Goal: Task Accomplishment & Management: Use online tool/utility

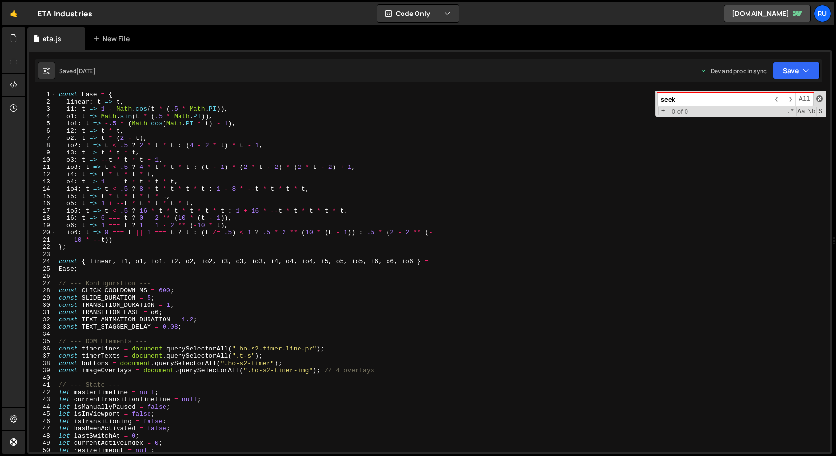
click at [818, 97] on span at bounding box center [819, 98] width 7 height 7
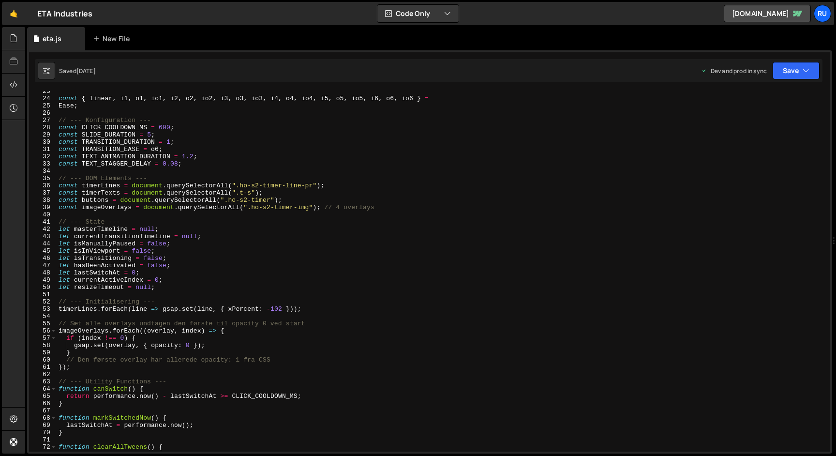
scroll to position [177, 0]
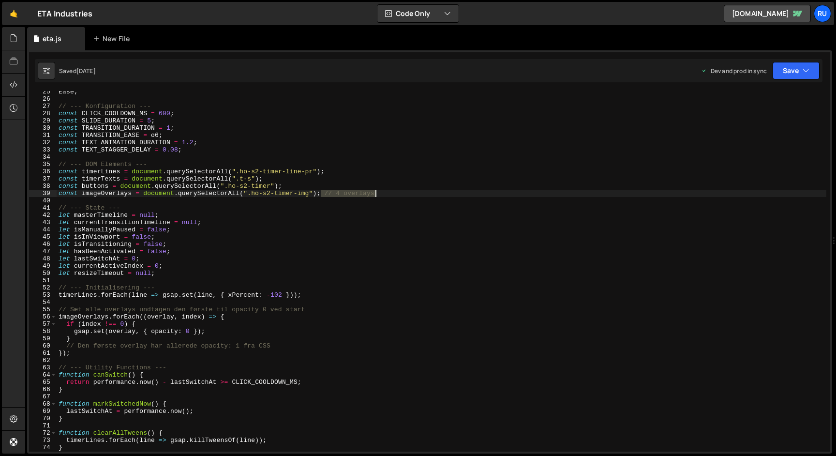
drag, startPoint x: 323, startPoint y: 194, endPoint x: 384, endPoint y: 194, distance: 61.0
click at [384, 194] on div "Ease ; // --- Konfiguration --- const CLICK_COOLDOWN_MS = 600 ; const SLIDE_DUR…" at bounding box center [442, 275] width 770 height 375
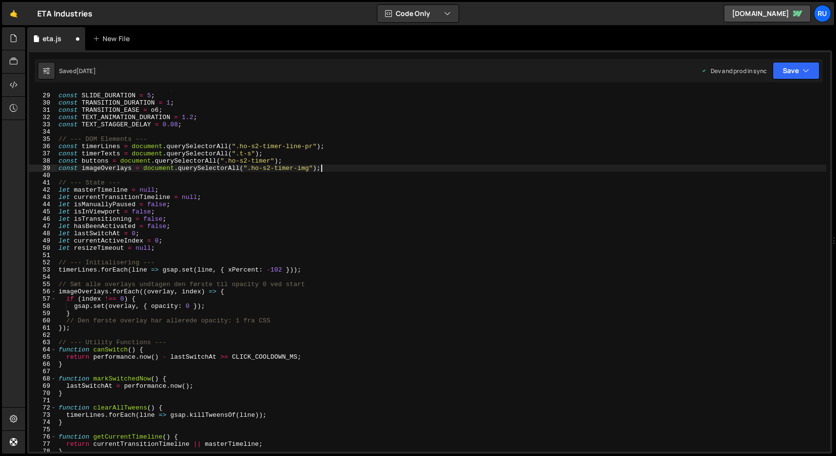
scroll to position [213, 0]
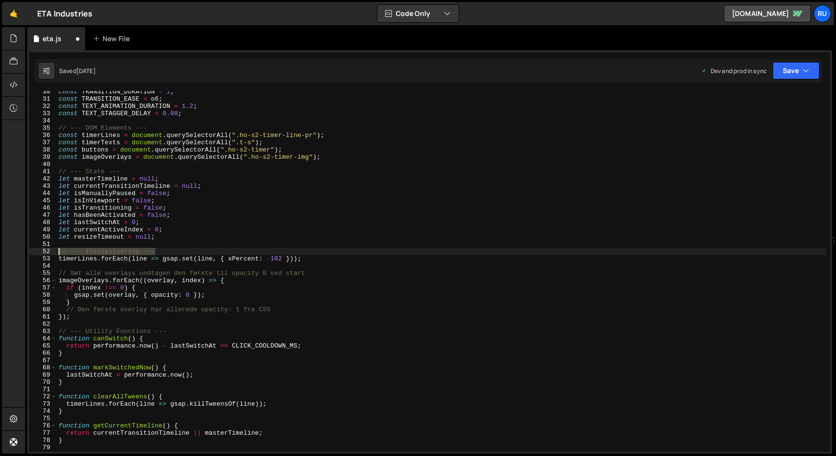
drag, startPoint x: 162, startPoint y: 249, endPoint x: 11, endPoint y: 247, distance: 150.5
click at [11, 247] on div "Hold on a sec... Are you certain you wish to leave this page? Any changes you'v…" at bounding box center [418, 228] width 836 height 456
type textarea "// --- Initialisering ---"
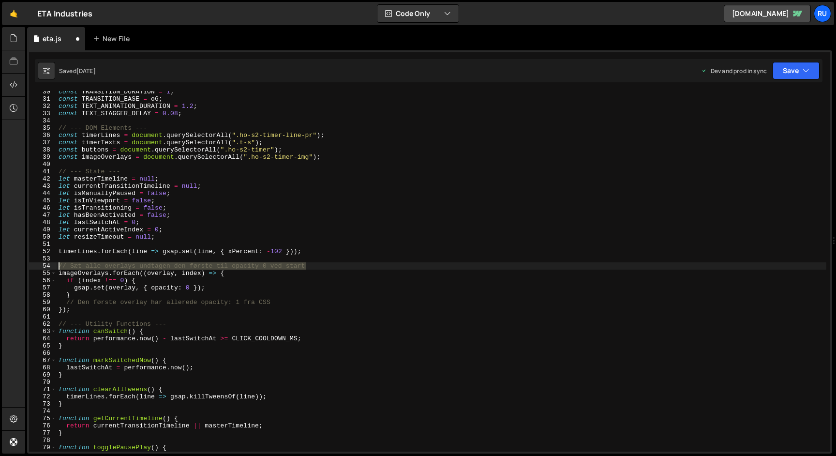
drag, startPoint x: 320, startPoint y: 265, endPoint x: 0, endPoint y: 266, distance: 319.8
click at [0, 266] on div "Hold on a sec... Are you certain you wish to leave this page? Any changes you'v…" at bounding box center [418, 228] width 836 height 456
type textarea "// Sæt alle overlays undtagen den første til opacity 0 ved start"
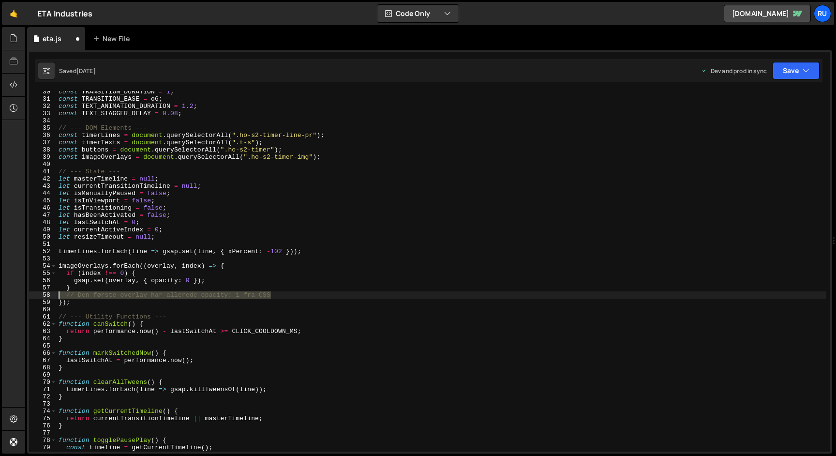
drag, startPoint x: 291, startPoint y: 295, endPoint x: 9, endPoint y: 295, distance: 281.6
click at [9, 295] on div "Hold on a sec... Are you certain you wish to leave this page? Any changes you'v…" at bounding box center [418, 228] width 836 height 456
type textarea "// Den første overlay har allerede opacity: 1 fra CSS"
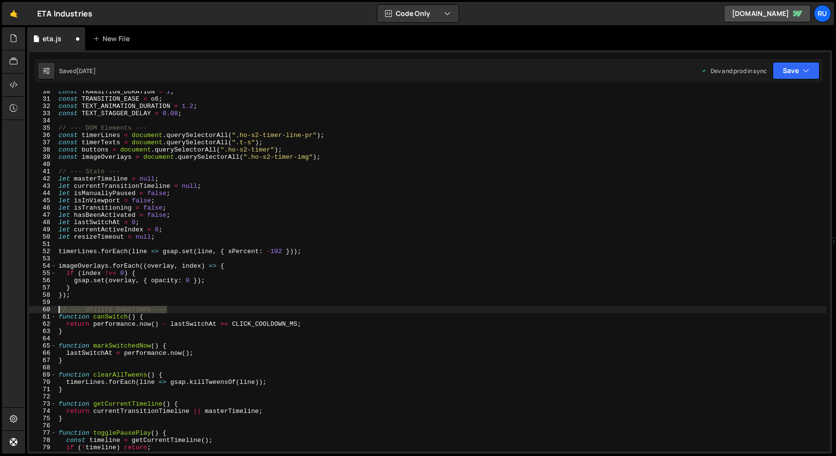
drag, startPoint x: 177, startPoint y: 309, endPoint x: 13, endPoint y: 310, distance: 164.5
click at [13, 310] on div "Hold on a sec... Are you certain you wish to leave this page? Any changes you'v…" at bounding box center [418, 228] width 836 height 456
type textarea "// --- Utility Functions ---"
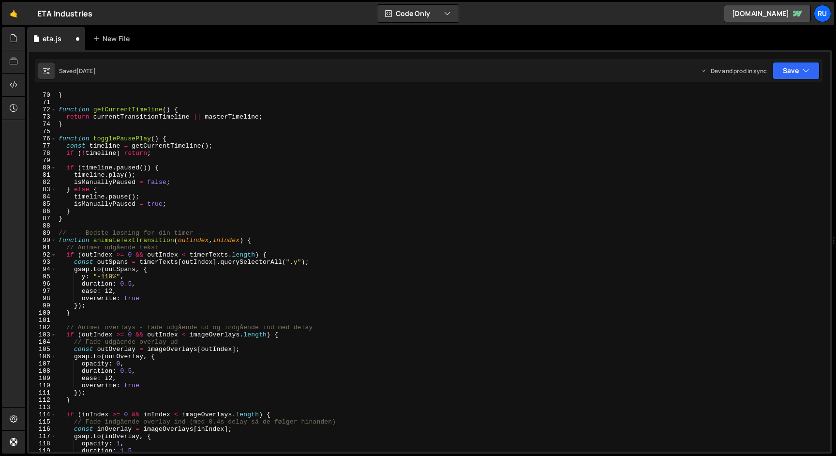
scroll to position [510, 0]
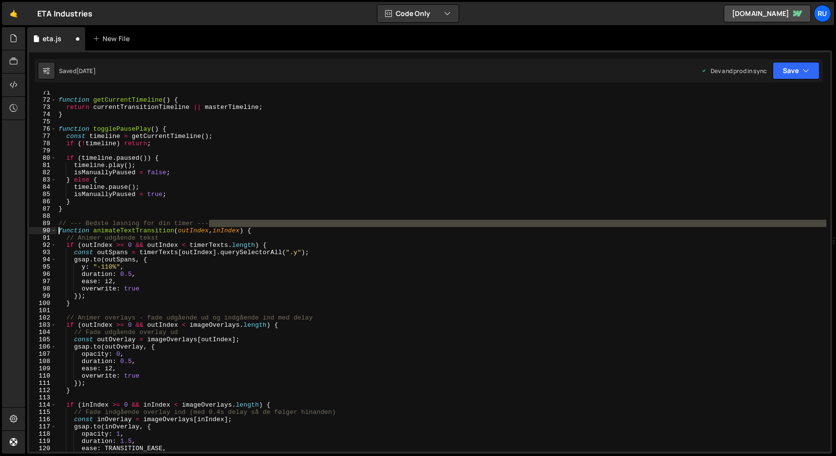
drag, startPoint x: 221, startPoint y: 222, endPoint x: 0, endPoint y: 231, distance: 220.8
click at [0, 231] on div "Hold on a sec... Are you certain you wish to leave this page? Any changes you'v…" at bounding box center [418, 228] width 836 height 456
click at [253, 229] on div "function getCurrentTimeline ( ) { return currentTransitionTimeline || masterTim…" at bounding box center [442, 276] width 770 height 375
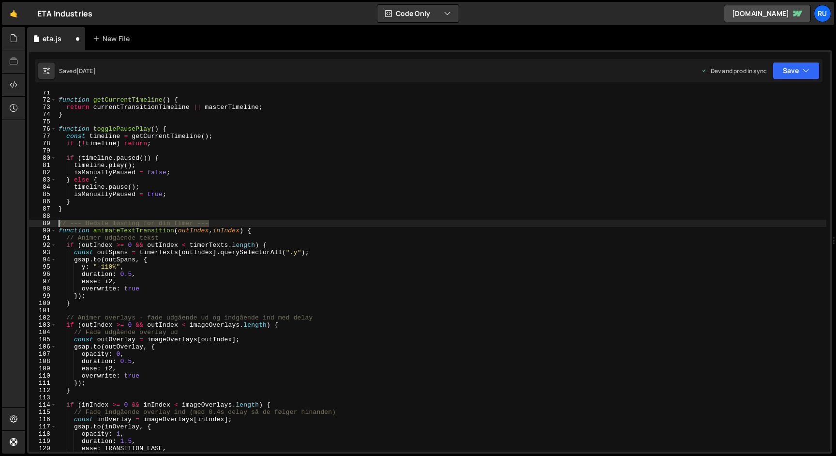
drag, startPoint x: 224, startPoint y: 224, endPoint x: 0, endPoint y: 220, distance: 223.6
click at [0, 220] on div "Hold on a sec... Are you certain you wish to leave this page? Any changes you'v…" at bounding box center [418, 228] width 836 height 456
type textarea "// --- Bedste løsning for din timer ---"
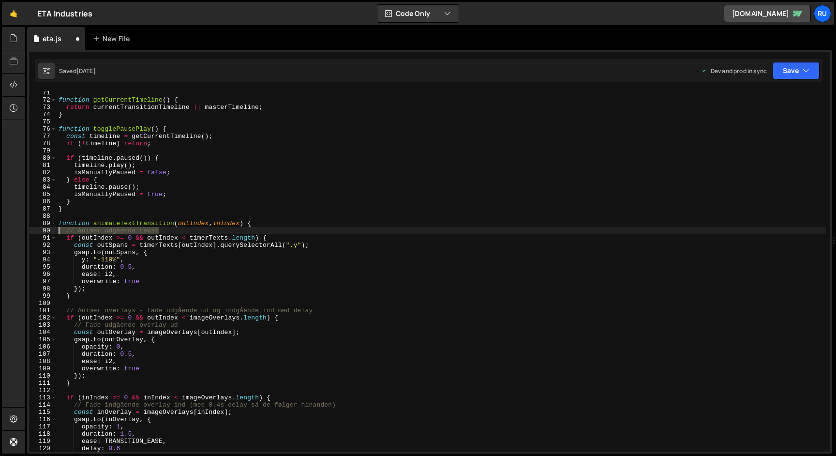
drag, startPoint x: 176, startPoint y: 230, endPoint x: 0, endPoint y: 230, distance: 176.1
click at [0, 230] on div "Hold on a sec... Are you certain you wish to leave this page? Any changes you'v…" at bounding box center [418, 228] width 836 height 456
type textarea "// Animer udgående tekst"
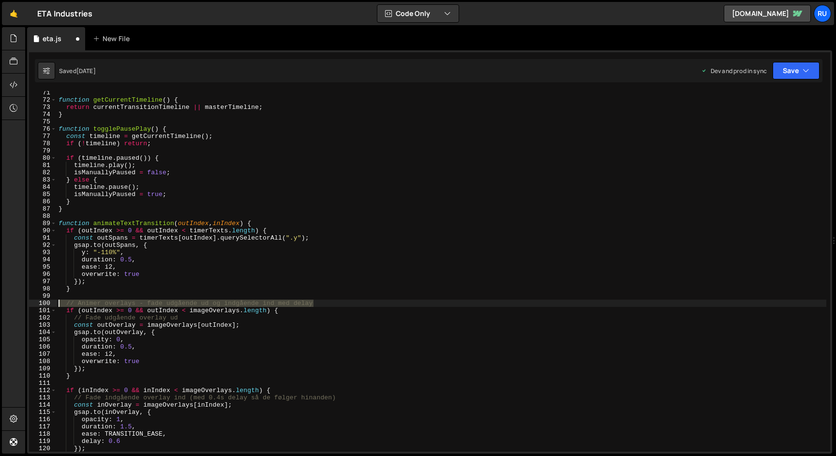
drag, startPoint x: 335, startPoint y: 305, endPoint x: 0, endPoint y: 305, distance: 334.8
click at [0, 305] on div "Hold on a sec... Are you certain you wish to leave this page? Any changes you'v…" at bounding box center [418, 228] width 836 height 456
type textarea "// Animer overlays - fade udgående ud og indgående ind med delay"
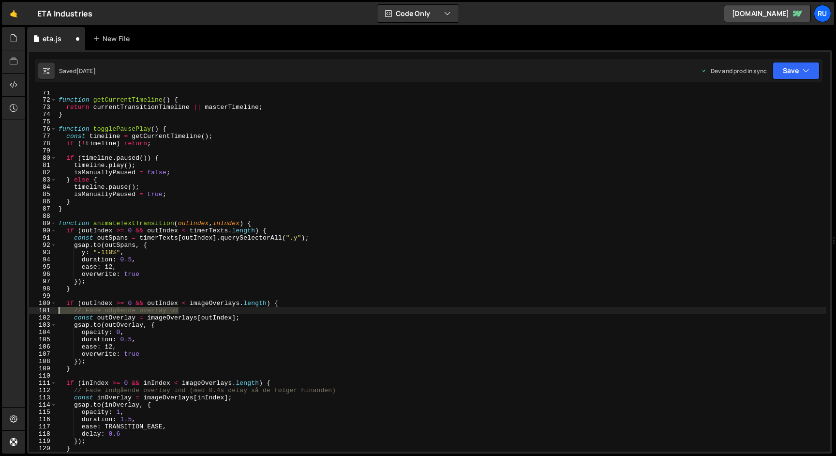
drag, startPoint x: 203, startPoint y: 309, endPoint x: 0, endPoint y: 309, distance: 203.2
click at [0, 309] on div "Hold on a sec... Are you certain you wish to leave this page? Any changes you'v…" at bounding box center [418, 228] width 836 height 456
type textarea "// Fade udgående overlay ud"
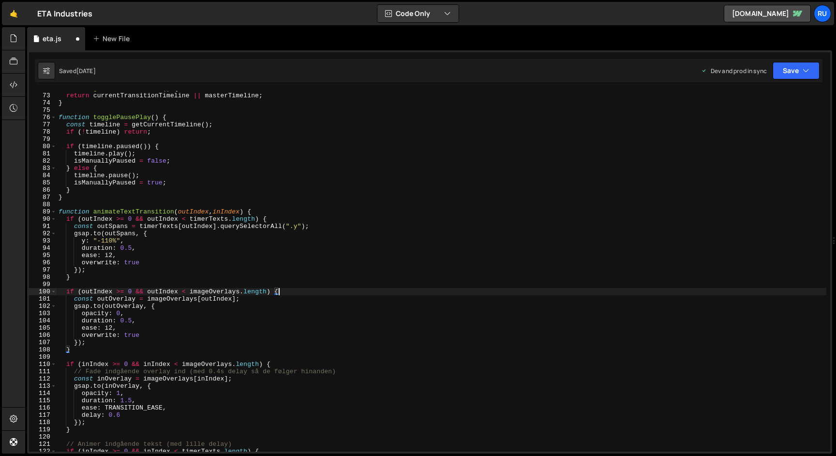
scroll to position [673, 0]
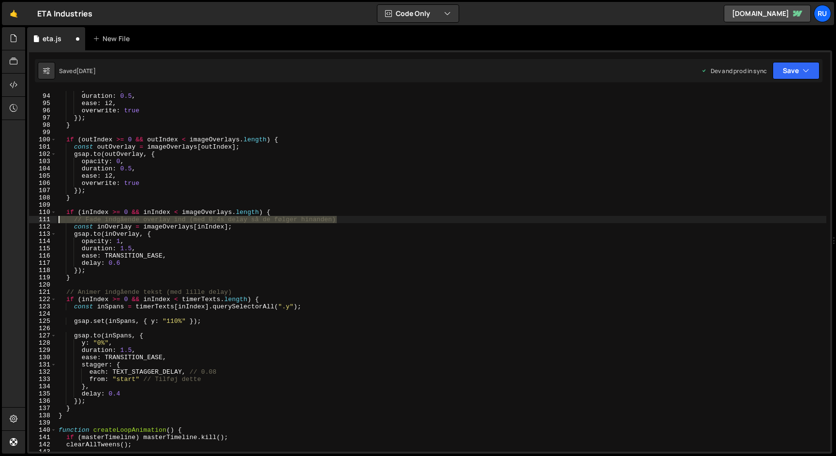
drag, startPoint x: 343, startPoint y: 220, endPoint x: 0, endPoint y: 218, distance: 343.5
click at [0, 218] on div "Hold on a sec... Are you certain you wish to leave this page? Any changes you'v…" at bounding box center [418, 228] width 836 height 456
type textarea "// Fade indgående overlay ind (med 0.4s delay så de følger hinanden)"
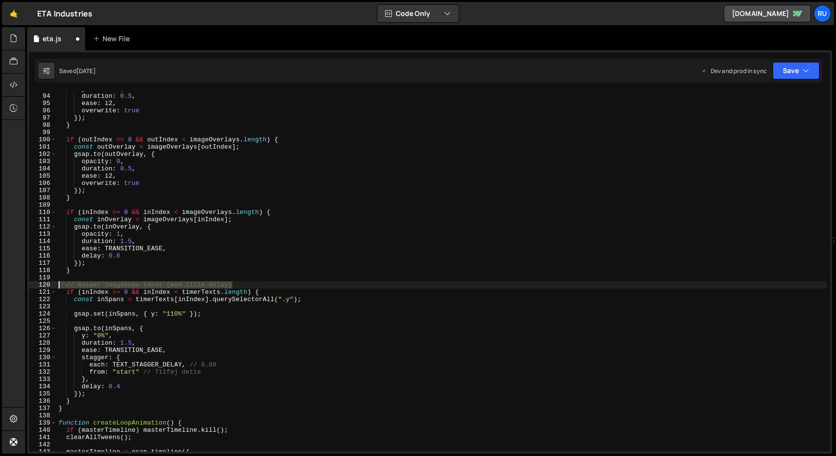
drag, startPoint x: 242, startPoint y: 286, endPoint x: 0, endPoint y: 285, distance: 241.9
click at [0, 286] on div "Hold on a sec... Are you certain you wish to leave this page? Any changes you'v…" at bounding box center [418, 228] width 836 height 456
type textarea "// Animer indgående tekst (med lille delay)"
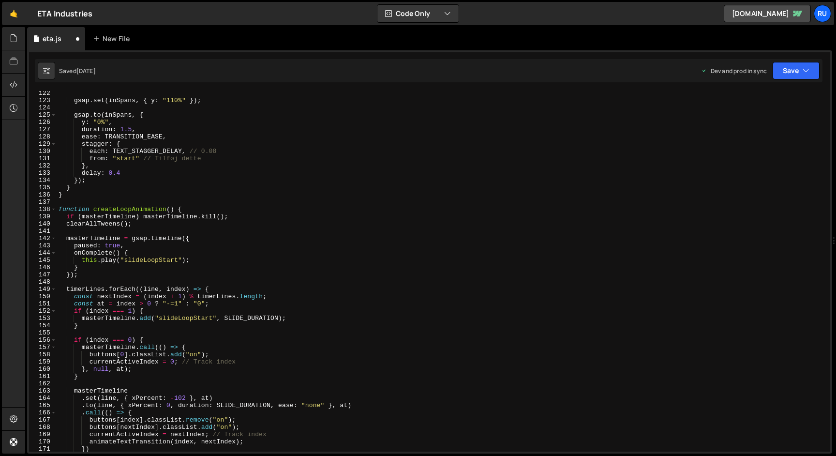
scroll to position [880, 0]
drag, startPoint x: 188, startPoint y: 150, endPoint x: 217, endPoint y: 150, distance: 28.5
click at [217, 150] on div "gsap . set ( inSpans , { y : "110%" }) ; gsap . to ( inSpans , { y : "0%" , dur…" at bounding box center [442, 277] width 770 height 375
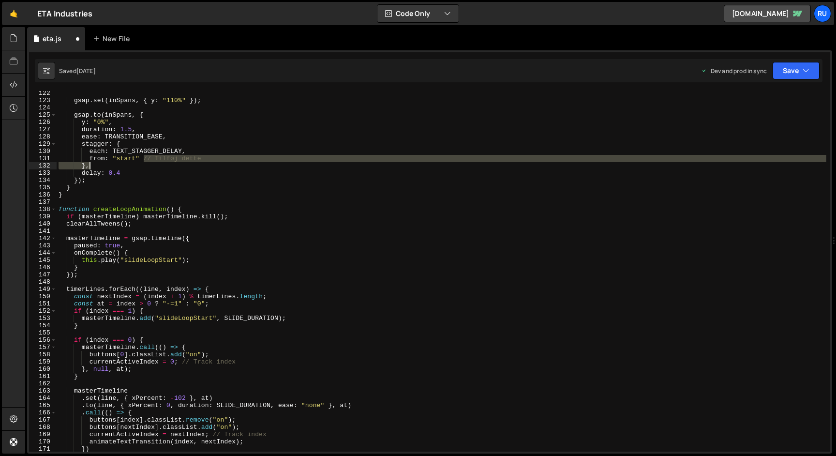
drag, startPoint x: 142, startPoint y: 158, endPoint x: 221, endPoint y: 162, distance: 79.0
click at [221, 162] on div "gsap . set ( inSpans , { y : "110%" }) ; gsap . to ( inSpans , { y : "0%" , dur…" at bounding box center [442, 277] width 770 height 375
click at [221, 162] on div "gsap . set ( inSpans , { y : "110%" }) ; gsap . to ( inSpans , { y : "0%" , dur…" at bounding box center [442, 271] width 770 height 360
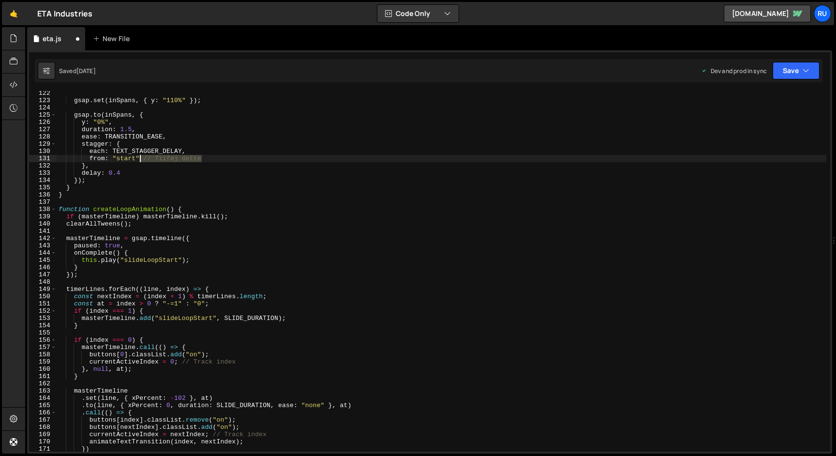
drag, startPoint x: 220, startPoint y: 156, endPoint x: 141, endPoint y: 155, distance: 79.3
click at [141, 155] on div "gsap . set ( inSpans , { y : "110%" }) ; gsap . to ( inSpans , { y : "0%" , dur…" at bounding box center [442, 277] width 770 height 375
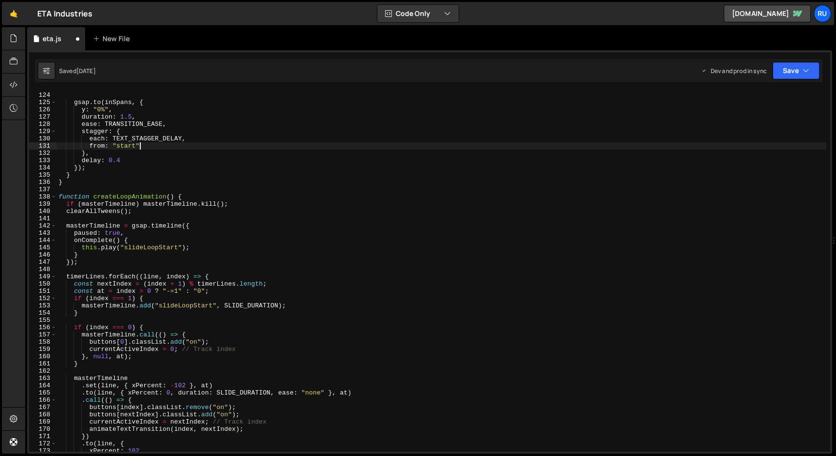
scroll to position [1057, 0]
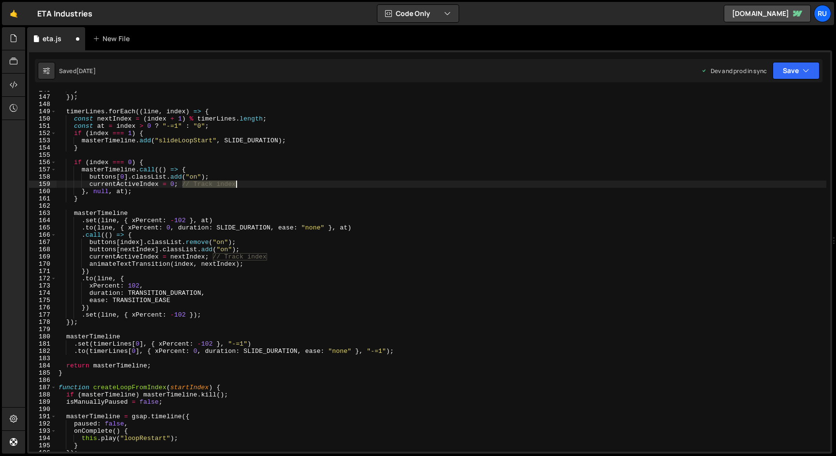
drag, startPoint x: 182, startPoint y: 182, endPoint x: 241, endPoint y: 185, distance: 59.1
click at [241, 185] on div "} }) ; timerLines . forEach (( line , index ) => { const nextIndex = ( index + …" at bounding box center [442, 273] width 770 height 375
drag, startPoint x: 213, startPoint y: 258, endPoint x: 270, endPoint y: 258, distance: 57.1
click at [270, 258] on div "} }) ; timerLines . forEach (( line , index ) => { const nextIndex = ( index + …" at bounding box center [442, 273] width 770 height 375
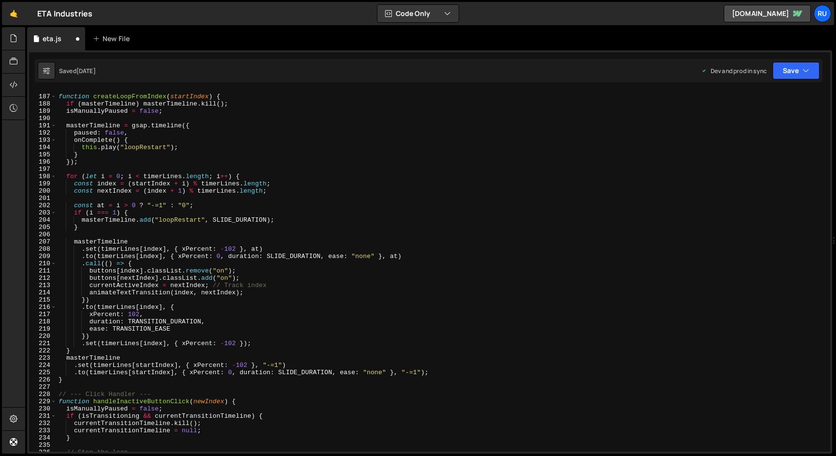
scroll to position [1381, 0]
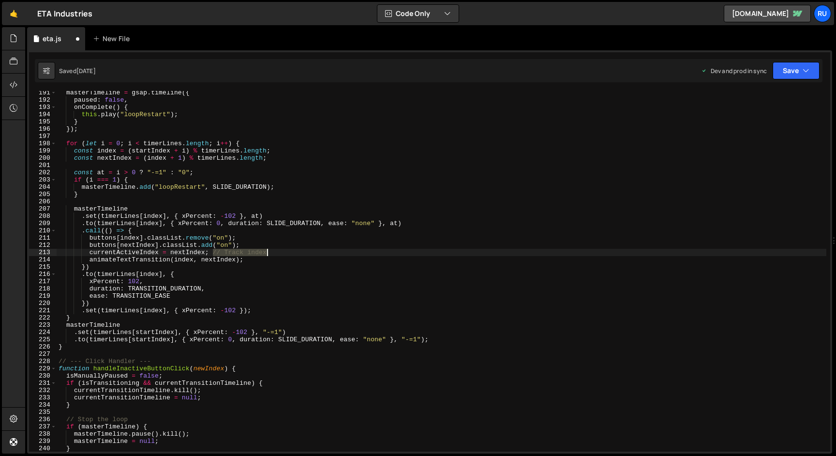
drag, startPoint x: 212, startPoint y: 251, endPoint x: 280, endPoint y: 250, distance: 67.2
click at [280, 251] on div "masterTimeline = gsap . timeline ({ paused : false , onComplete ( ) { this . pl…" at bounding box center [442, 276] width 770 height 375
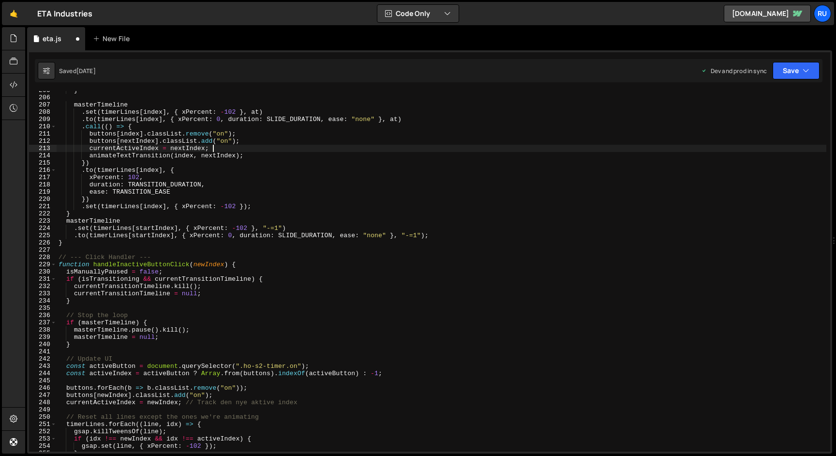
scroll to position [1485, 0]
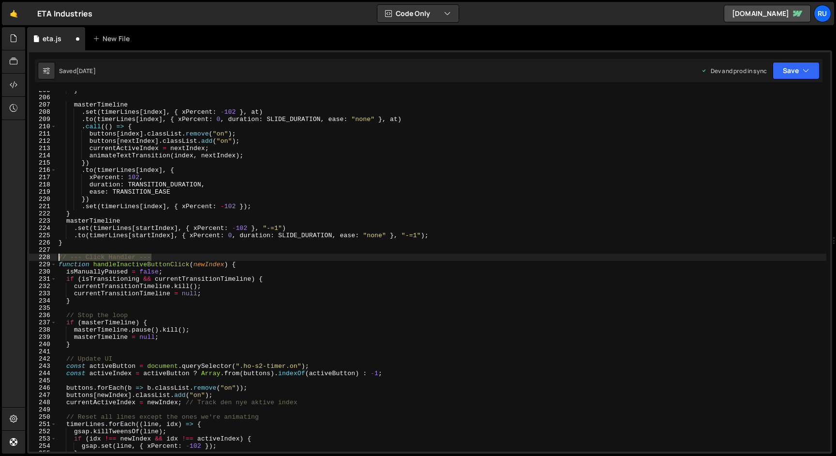
drag, startPoint x: 171, startPoint y: 258, endPoint x: 1, endPoint y: 255, distance: 170.3
click at [0, 258] on div "Hold on a sec... Are you certain you wish to leave this page? Any changes you'v…" at bounding box center [418, 228] width 836 height 456
type textarea "// --- Click Handler ---"
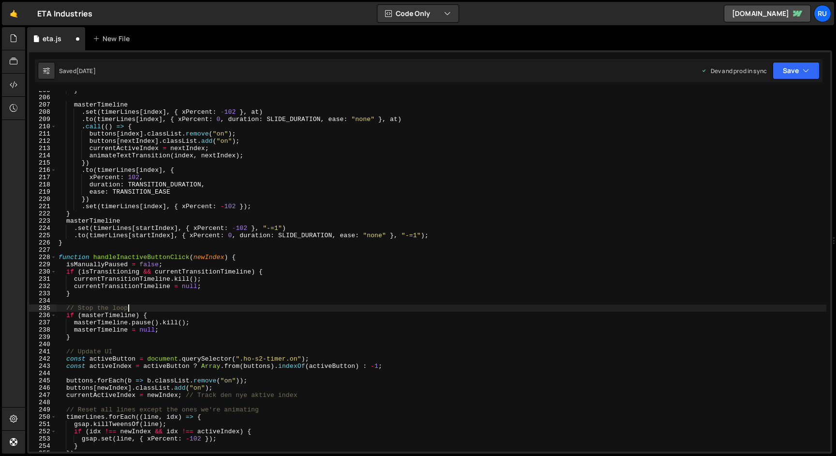
drag, startPoint x: 134, startPoint y: 310, endPoint x: 0, endPoint y: 310, distance: 133.5
click at [0, 310] on div "Hold on a sec... Are you certain you wish to leave this page? Any changes you'v…" at bounding box center [418, 228] width 836 height 456
type textarea "// Stop the loop"
drag, startPoint x: 120, startPoint y: 353, endPoint x: 0, endPoint y: 353, distance: 120.5
click at [0, 353] on div "Hold on a sec... Are you certain you wish to leave this page? Any changes you'v…" at bounding box center [418, 228] width 836 height 456
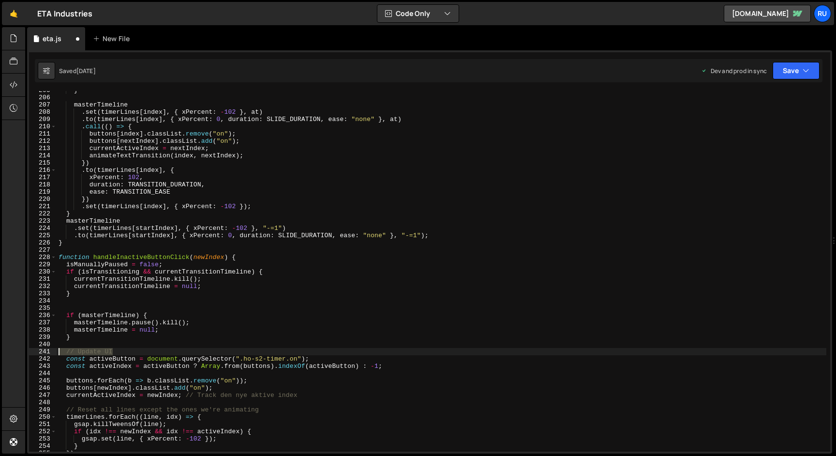
type textarea "// Update UI"
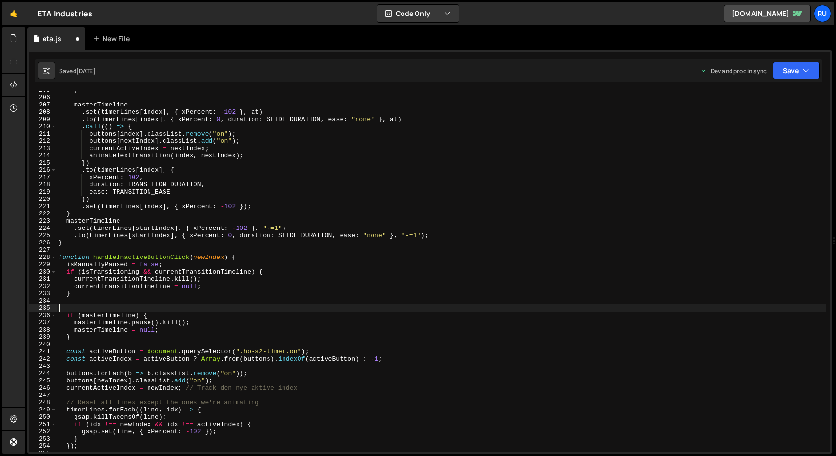
click at [75, 305] on div "} masterTimeline . set ( timerLines [ index ] , { xPercent : - 102 } , at ) . t…" at bounding box center [442, 274] width 770 height 375
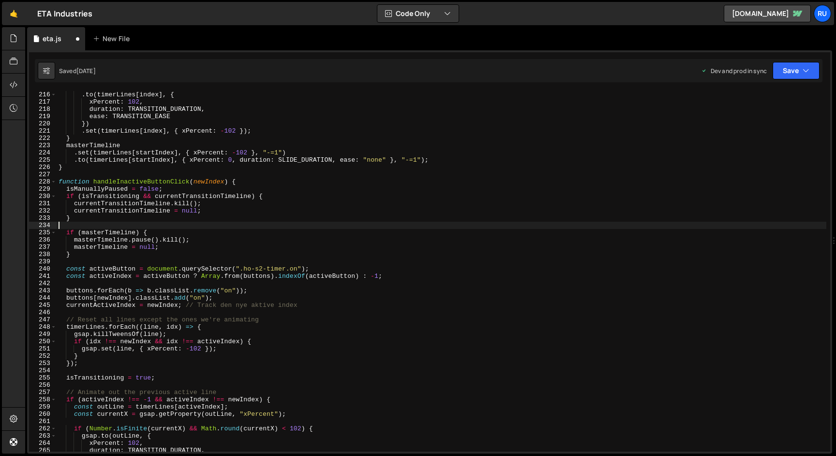
scroll to position [1682, 0]
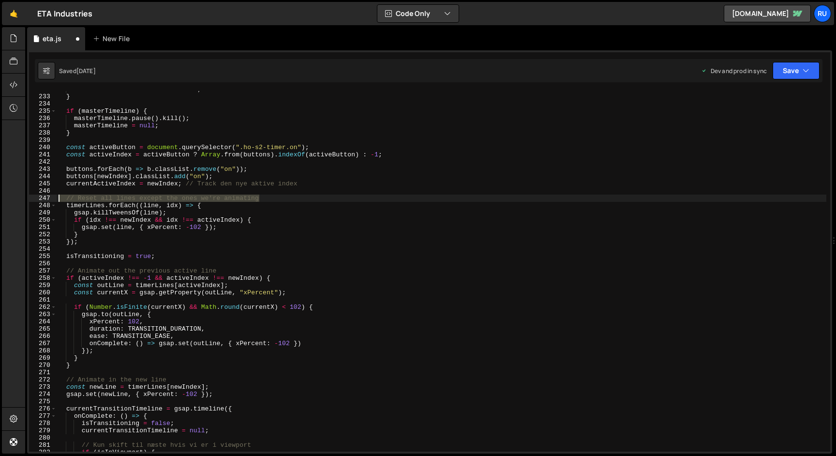
drag, startPoint x: 273, startPoint y: 197, endPoint x: 0, endPoint y: 197, distance: 272.9
click at [0, 197] on div "Hold on a sec... Are you certain you wish to leave this page? Any changes you'v…" at bounding box center [418, 228] width 836 height 456
type textarea "// Reset all lines except the ones we're animating"
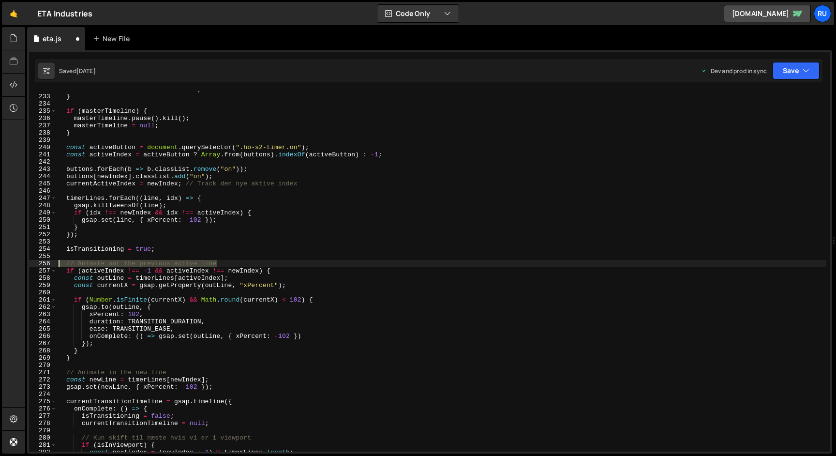
drag, startPoint x: 233, startPoint y: 266, endPoint x: 0, endPoint y: 266, distance: 233.2
click at [0, 266] on div "Hold on a sec... Are you certain you wish to leave this page? Any changes you'v…" at bounding box center [418, 228] width 836 height 456
type textarea "// Animate out the previous active line"
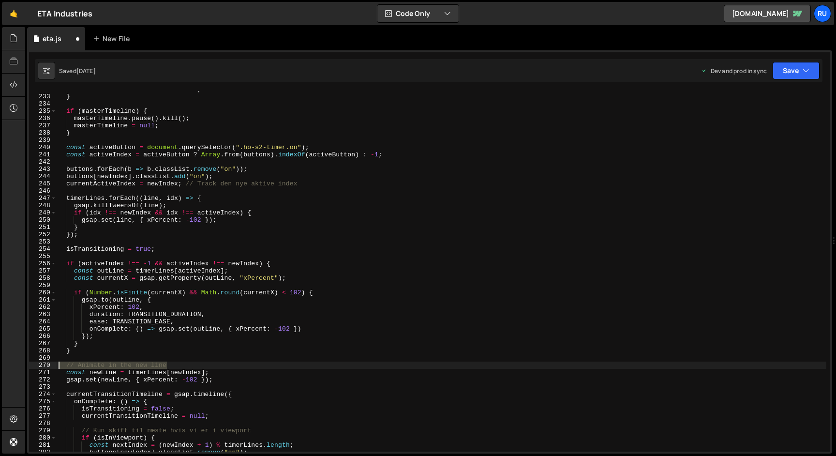
drag, startPoint x: 175, startPoint y: 367, endPoint x: 0, endPoint y: 365, distance: 175.1
click at [0, 365] on div "Hold on a sec... Are you certain you wish to leave this page? Any changes you'v…" at bounding box center [418, 228] width 836 height 456
type textarea "// Animate in the new line"
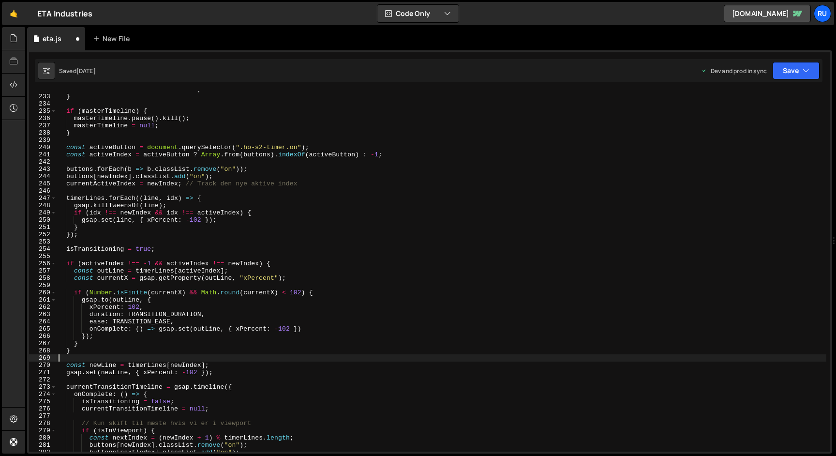
scroll to position [1866, 0]
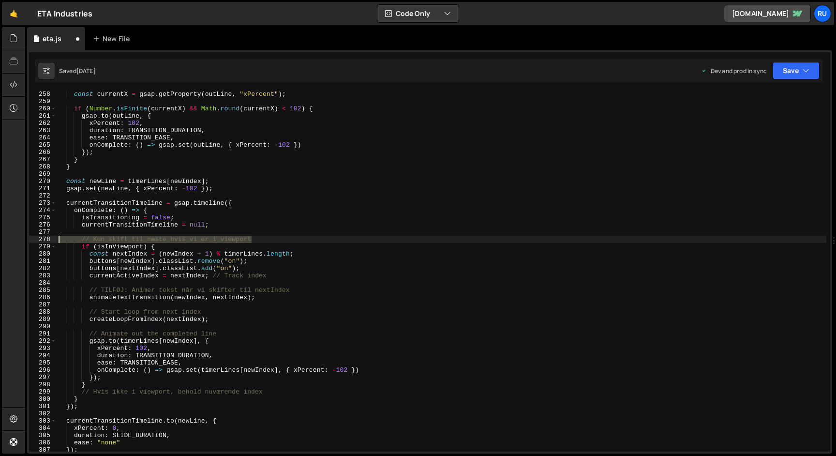
drag, startPoint x: 258, startPoint y: 238, endPoint x: 0, endPoint y: 239, distance: 257.9
click at [0, 239] on div "Hold on a sec... Are you certain you wish to leave this page? Any changes you'v…" at bounding box center [418, 228] width 836 height 456
type textarea "// Kun skift til næste hvis vi er i viewport"
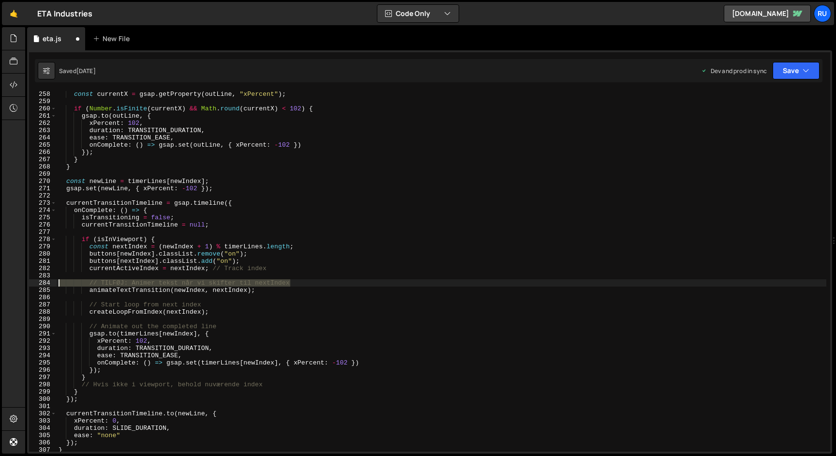
drag, startPoint x: 306, startPoint y: 283, endPoint x: 0, endPoint y: 282, distance: 306.2
click at [0, 282] on div "Hold on a sec... Are you certain you wish to leave this page? Any changes you'v…" at bounding box center [418, 228] width 836 height 456
type textarea "// TILFØJ: Animer tekst når vi skifter til nextIndex"
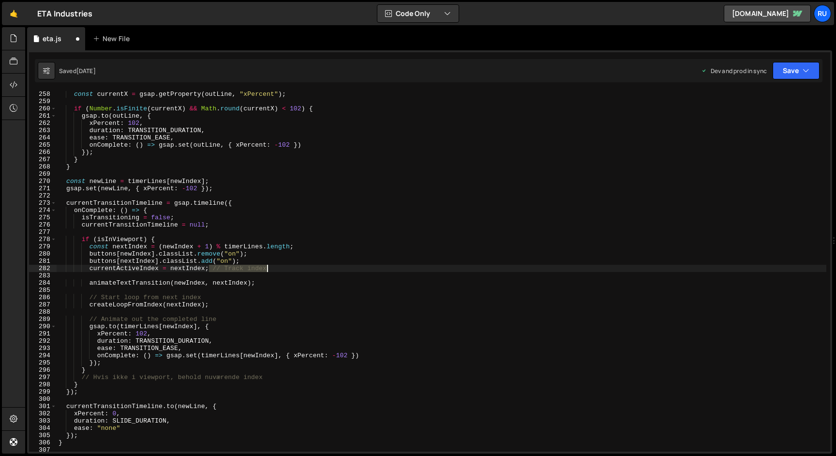
drag, startPoint x: 210, startPoint y: 268, endPoint x: 268, endPoint y: 268, distance: 58.1
click at [268, 268] on div "const currentX = gsap . getProperty ( outLine , "xPercent" ) ; if ( Number . is…" at bounding box center [442, 277] width 770 height 375
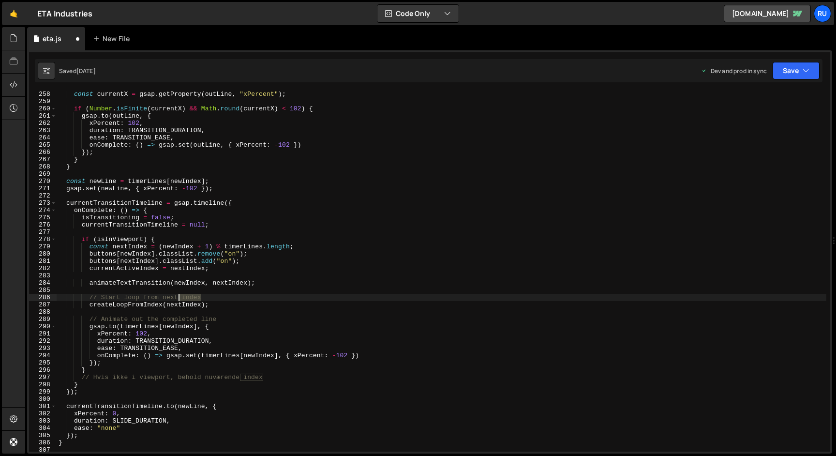
drag, startPoint x: 218, startPoint y: 295, endPoint x: 0, endPoint y: 295, distance: 218.2
click at [0, 295] on div "Hold on a sec... Are you certain you wish to leave this page? Any changes you'v…" at bounding box center [418, 228] width 836 height 456
type textarea "// Start loop from next index"
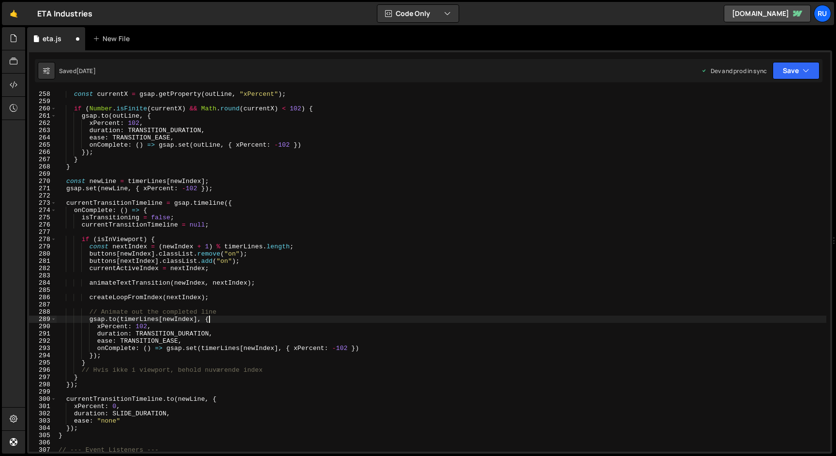
click at [224, 317] on div "const currentX = gsap . getProperty ( outLine , "xPercent" ) ; if ( Number . is…" at bounding box center [442, 277] width 770 height 375
drag, startPoint x: 236, startPoint y: 313, endPoint x: 0, endPoint y: 313, distance: 236.1
click at [0, 313] on div "Hold on a sec... Are you certain you wish to leave this page? Any changes you'v…" at bounding box center [418, 228] width 836 height 456
type textarea "// Animate out the completed line"
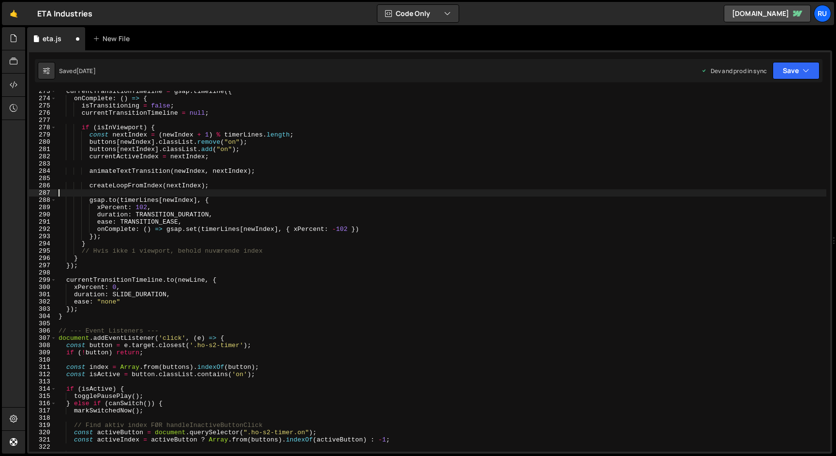
scroll to position [1977, 0]
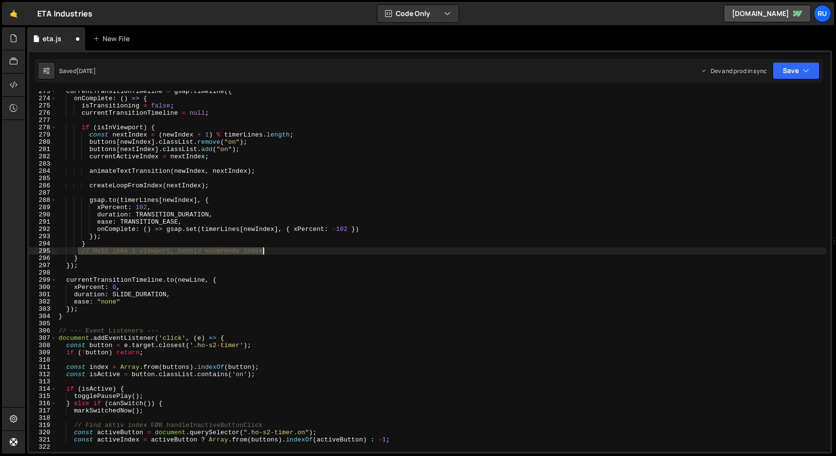
drag, startPoint x: 76, startPoint y: 249, endPoint x: 275, endPoint y: 249, distance: 198.4
click at [275, 249] on div "currentTransitionTimeline = gsap . timeline ({ onComplete : ( ) => { isTransiti…" at bounding box center [442, 275] width 770 height 375
type textarea "// Hvis ikke i viewport, behold nuværende index"
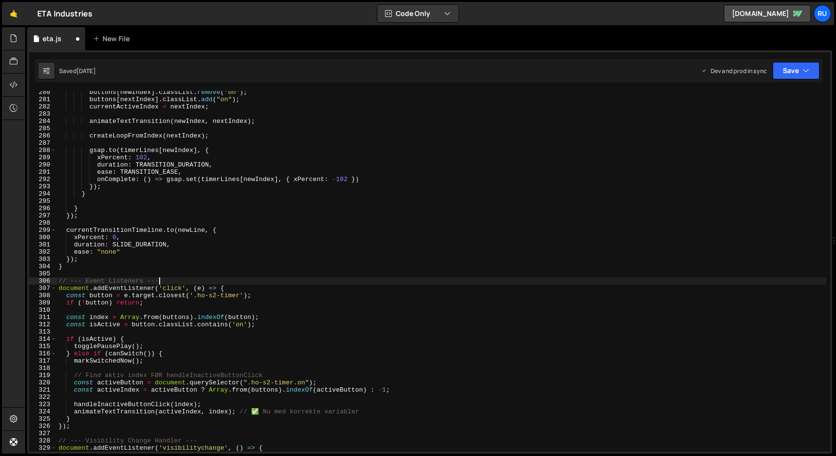
drag, startPoint x: 169, startPoint y: 281, endPoint x: 0, endPoint y: 281, distance: 169.3
click at [0, 281] on div "Hold on a sec... Are you certain you wish to leave this page? Any changes you'v…" at bounding box center [418, 228] width 836 height 456
type textarea "// --- Event Listeners ---"
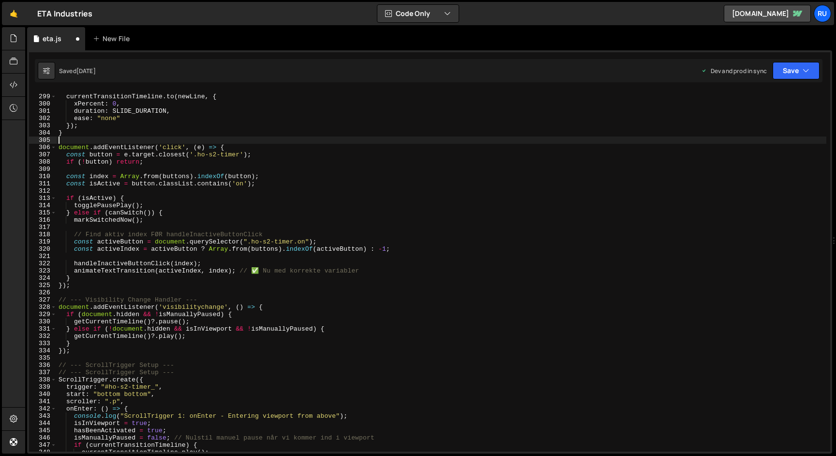
scroll to position [2172, 0]
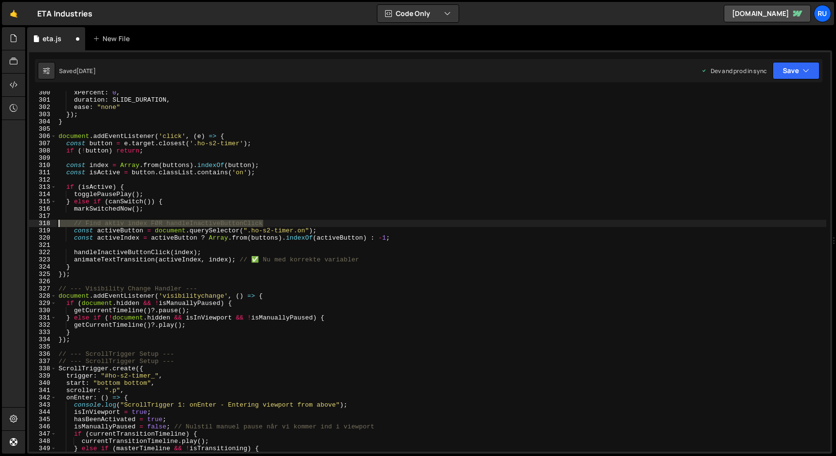
drag, startPoint x: 235, startPoint y: 225, endPoint x: 0, endPoint y: 225, distance: 235.1
click at [0, 225] on div "Hold on a sec... Are you certain you wish to leave this page? Any changes you'v…" at bounding box center [418, 228] width 836 height 456
type textarea "// Find aktiv index FØR handleInactiveButtonClick"
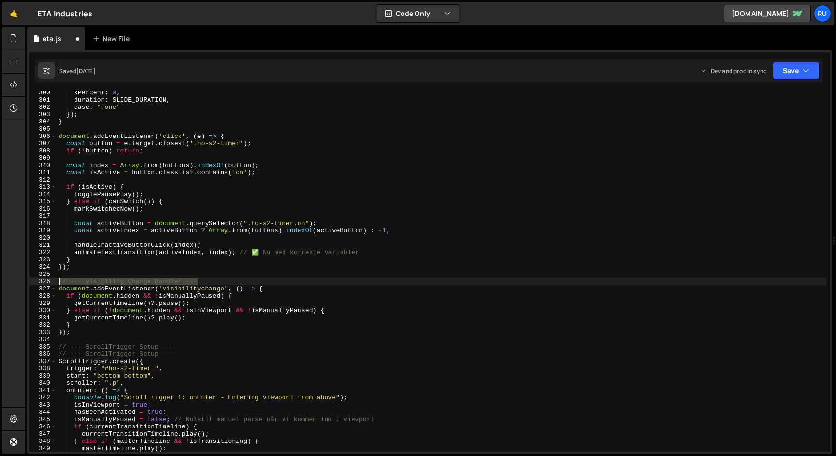
drag, startPoint x: 203, startPoint y: 281, endPoint x: 0, endPoint y: 280, distance: 203.2
click at [0, 281] on div "Hold on a sec... Are you certain you wish to leave this page? Any changes you'v…" at bounding box center [418, 228] width 836 height 456
type textarea "// --- Visibility Change Handler ---"
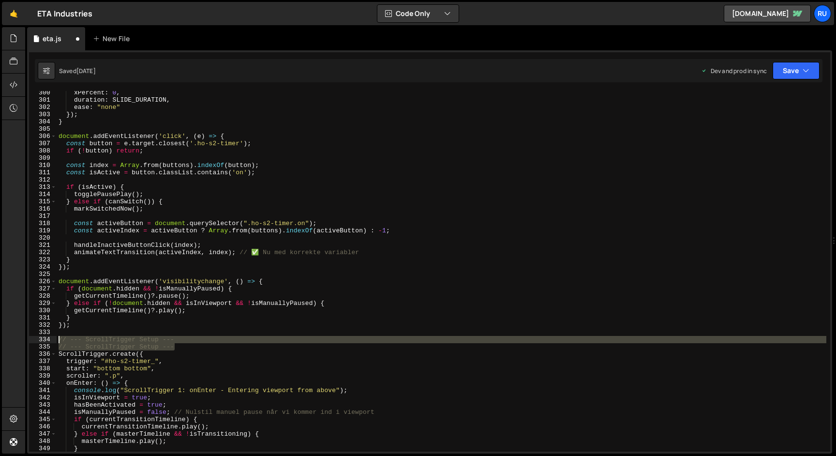
drag, startPoint x: 190, startPoint y: 345, endPoint x: 8, endPoint y: 335, distance: 182.7
click at [8, 335] on div "Hold on a sec... Are you certain you wish to leave this page? Any changes you'v…" at bounding box center [418, 228] width 836 height 456
type textarea "// --- ScrollTrigger Setup ---"
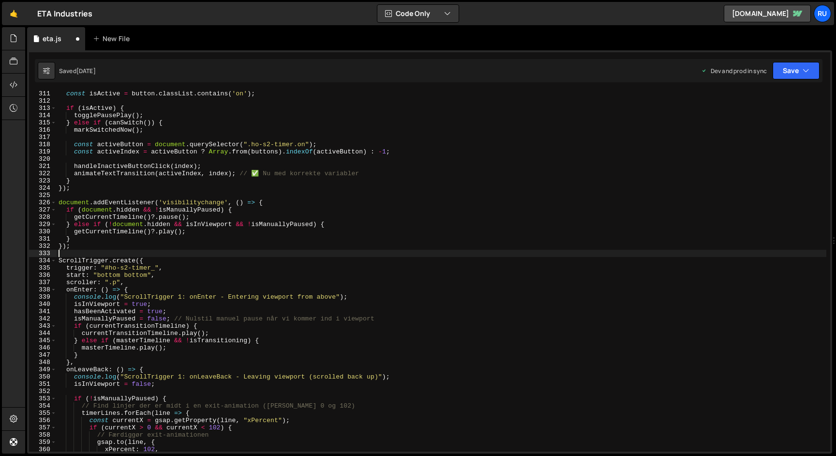
scroll to position [2251, 0]
drag, startPoint x: 239, startPoint y: 175, endPoint x: 381, endPoint y: 170, distance: 142.8
click at [381, 170] on div "const isActive = button . classList . contains ( 'on' ) ; if ( isActive ) { tog…" at bounding box center [442, 277] width 770 height 375
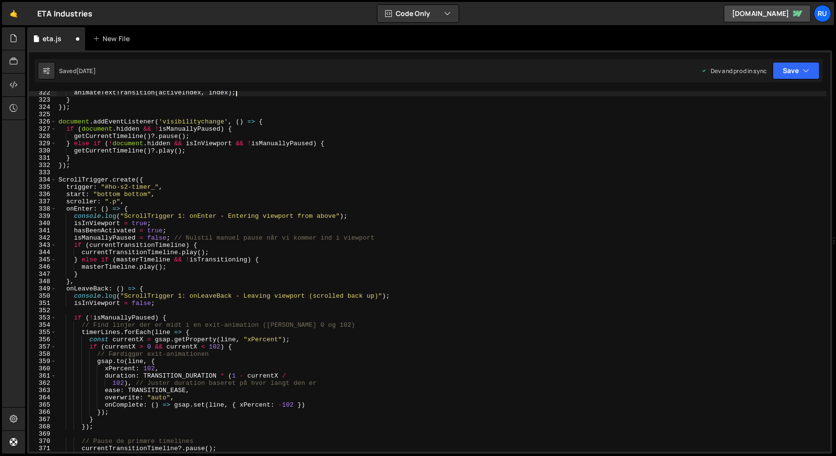
scroll to position [2333, 0]
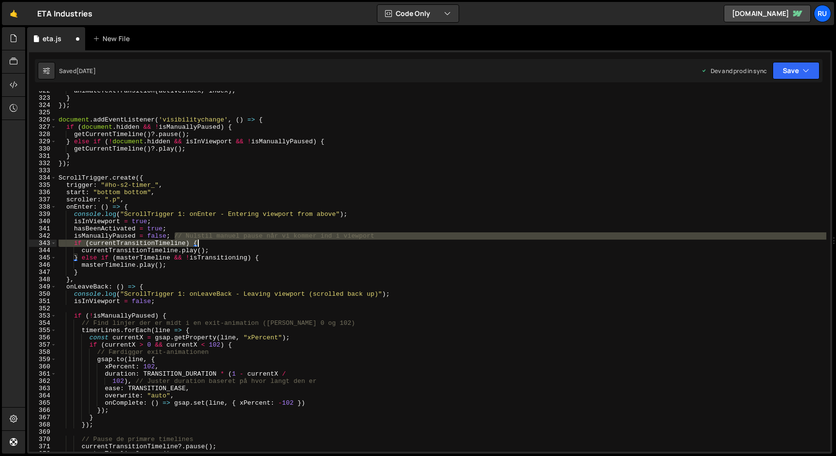
drag, startPoint x: 173, startPoint y: 236, endPoint x: 393, endPoint y: 239, distance: 219.7
click at [393, 239] on div "animateTextTransition ( activeIndex , index ) ; } }) ; document . addEventListe…" at bounding box center [442, 274] width 770 height 375
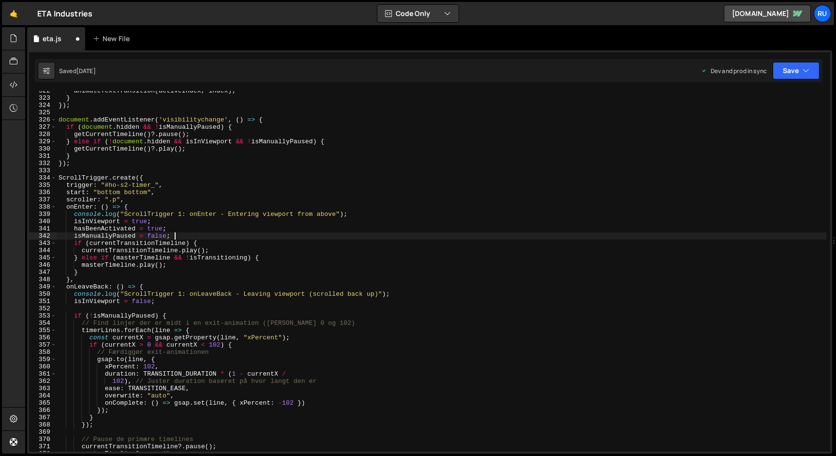
scroll to position [2405, 0]
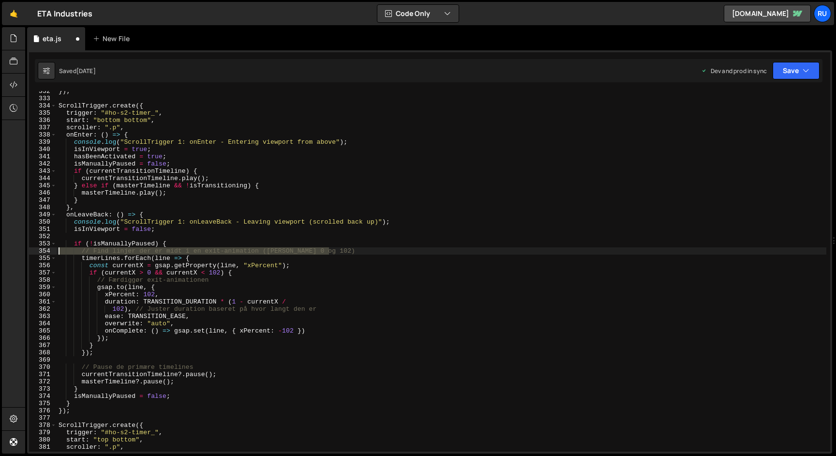
drag, startPoint x: 339, startPoint y: 252, endPoint x: 1, endPoint y: 250, distance: 337.7
click at [1, 250] on div "Hold on a sec... Are you certain you wish to leave this page? Any changes you'v…" at bounding box center [418, 228] width 836 height 456
type textarea "// Find linjer der er midt i en exit-animation ([PERSON_NAME] 0 og 102)"
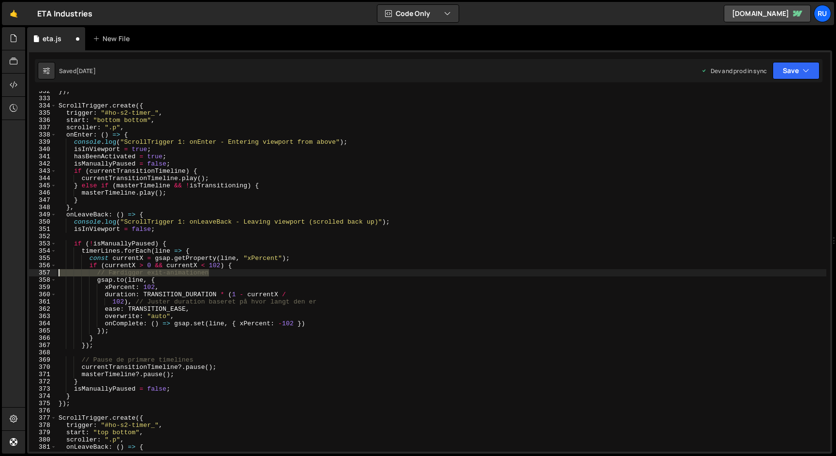
drag, startPoint x: 213, startPoint y: 271, endPoint x: 0, endPoint y: 271, distance: 213.4
click at [0, 271] on div "Hold on a sec... Are you certain you wish to leave this page? Any changes you'v…" at bounding box center [418, 228] width 836 height 456
type textarea "// Færdiggør exit-animationen"
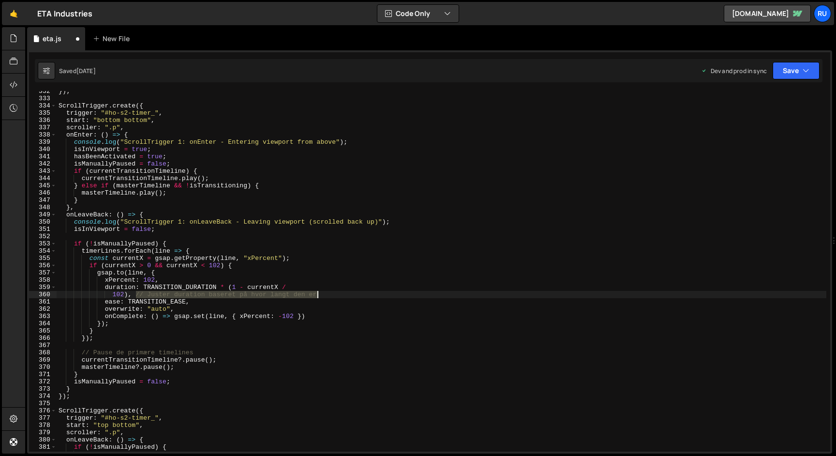
drag, startPoint x: 136, startPoint y: 294, endPoint x: 356, endPoint y: 295, distance: 220.1
click at [356, 295] on div "}) ; ScrollTrigger . create ({ trigger : "#ho-s2-timer_" , start : "bottom bott…" at bounding box center [442, 275] width 770 height 375
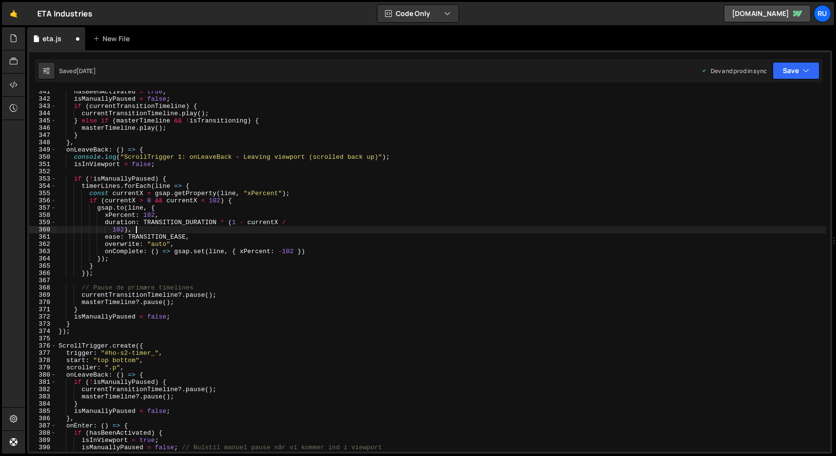
scroll to position [2530, 0]
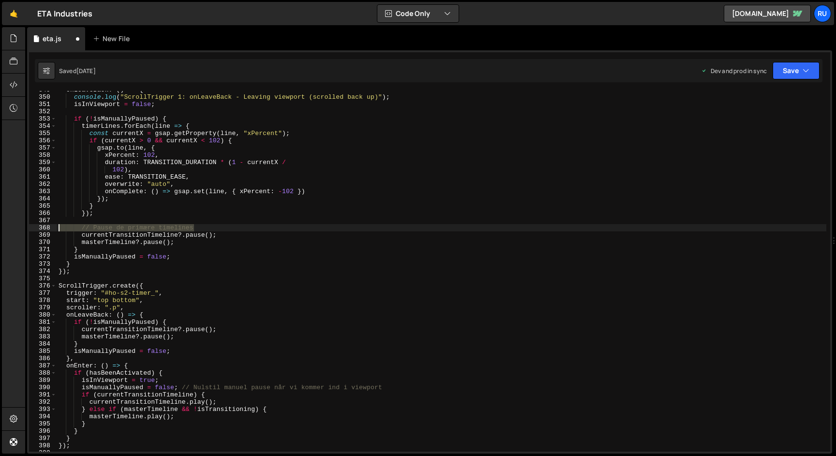
drag, startPoint x: 204, startPoint y: 227, endPoint x: 0, endPoint y: 227, distance: 203.7
click at [0, 227] on div "Hold on a sec... Are you certain you wish to leave this page? Any changes you'v…" at bounding box center [418, 228] width 836 height 456
type textarea "// Pause de primære timelines"
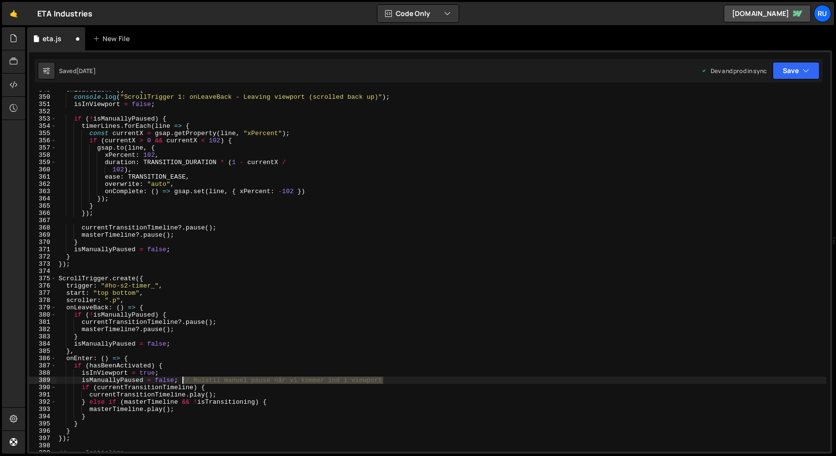
drag, startPoint x: 390, startPoint y: 379, endPoint x: 182, endPoint y: 378, distance: 207.6
click at [182, 378] on div "onLeaveBack : ( ) => { console . log ( "ScrollTrigger 1: onLeaveBack - Leaving …" at bounding box center [442, 273] width 770 height 375
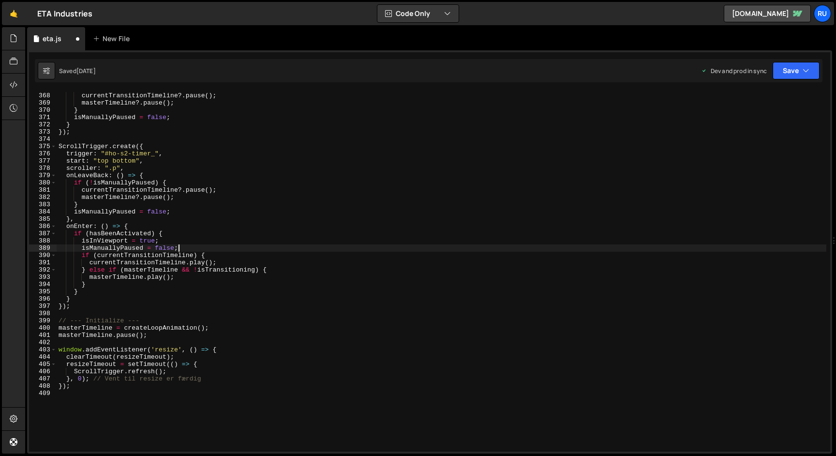
scroll to position [2674, 0]
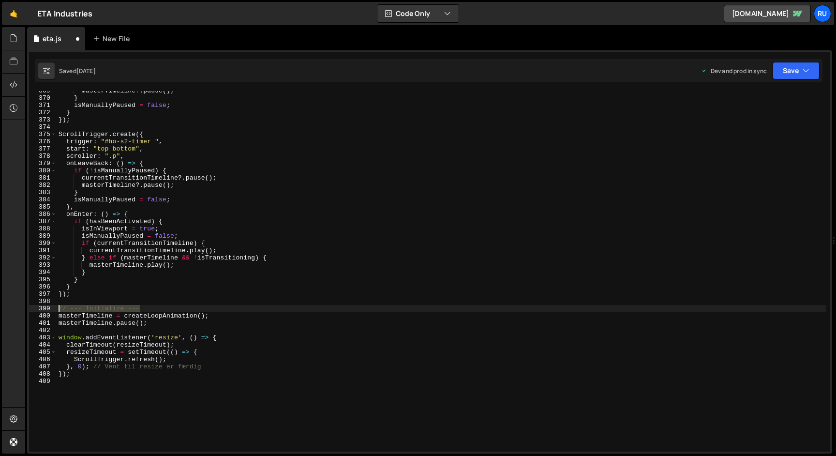
drag, startPoint x: 160, startPoint y: 311, endPoint x: 0, endPoint y: 311, distance: 159.7
click at [0, 311] on div "Hold on a sec... Are you certain you wish to leave this page? Any changes you'v…" at bounding box center [418, 228] width 836 height 456
type textarea "// --- Initialize ---"
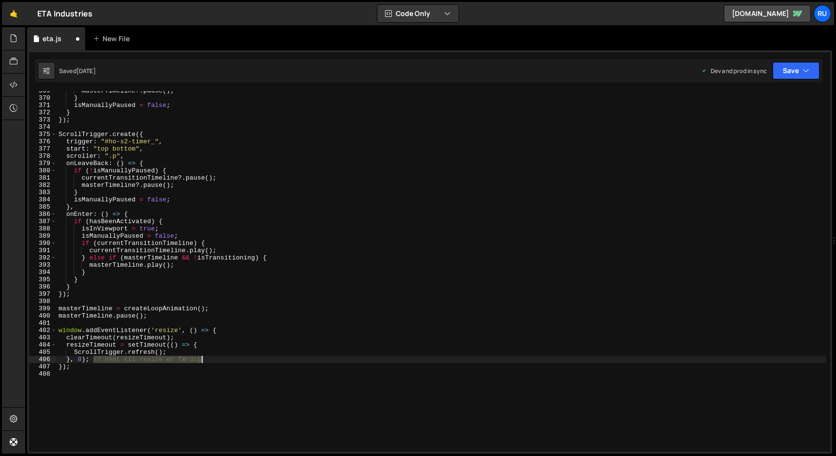
drag, startPoint x: 91, startPoint y: 359, endPoint x: 210, endPoint y: 359, distance: 119.0
click at [210, 359] on div "masterTimeline ?. pause ( ) ; } isManuallyPaused = false ; } }) ; ScrollTrigger…" at bounding box center [442, 274] width 770 height 375
type textarea "}, 0);"
